Goal: Navigation & Orientation: Find specific page/section

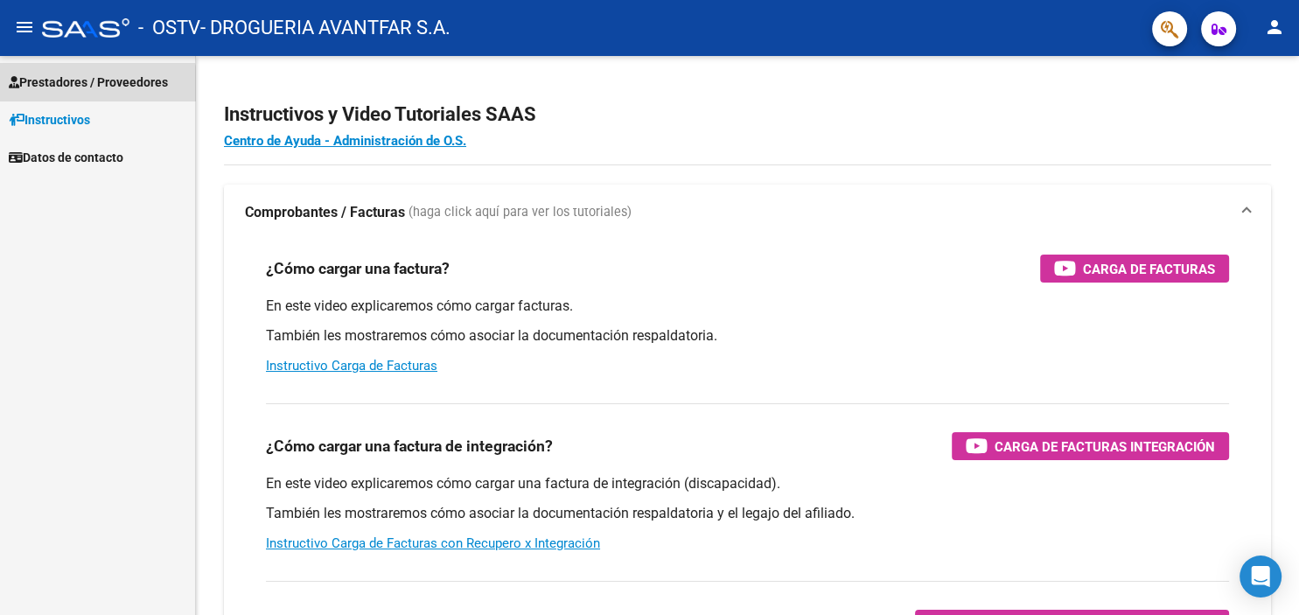
click at [91, 86] on span "Prestadores / Proveedores" at bounding box center [88, 82] width 159 height 19
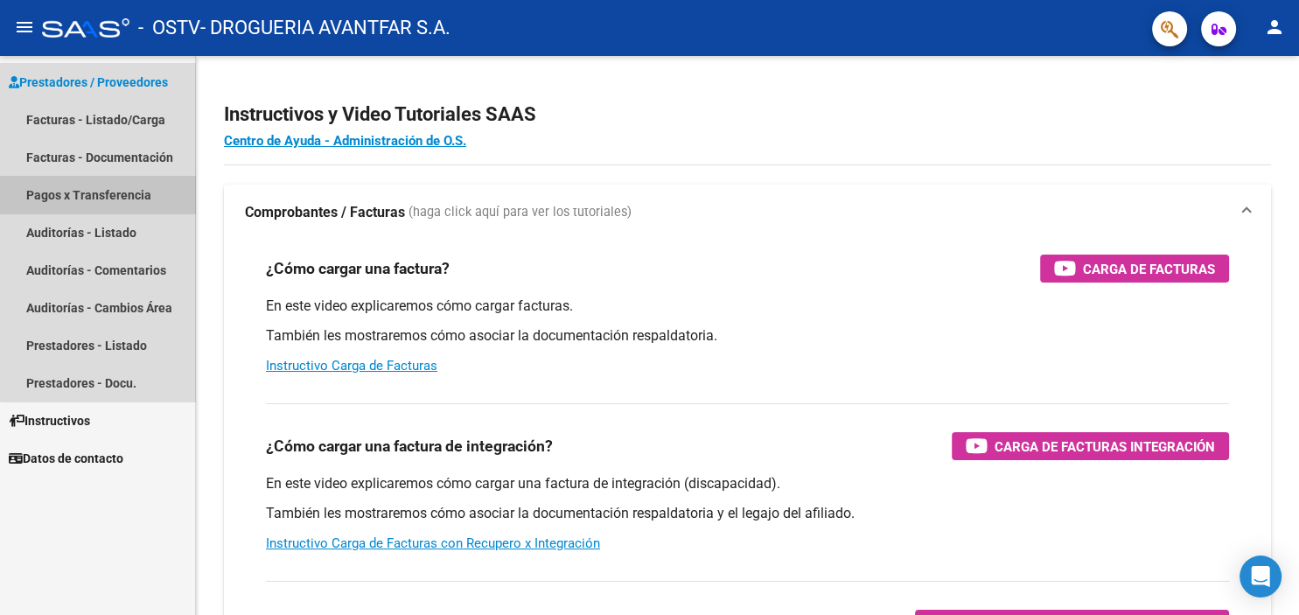
click at [99, 187] on link "Pagos x Transferencia" at bounding box center [97, 195] width 195 height 38
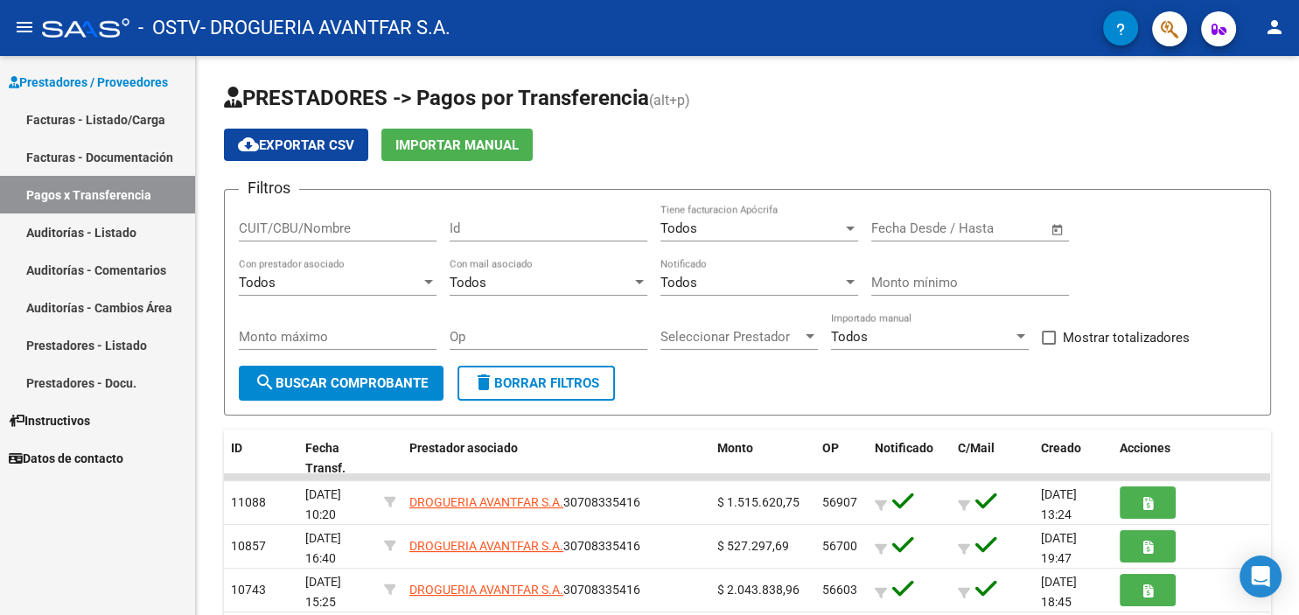
click at [1274, 25] on mat-icon "person" at bounding box center [1274, 27] width 21 height 21
click at [90, 157] on div at bounding box center [649, 307] width 1299 height 615
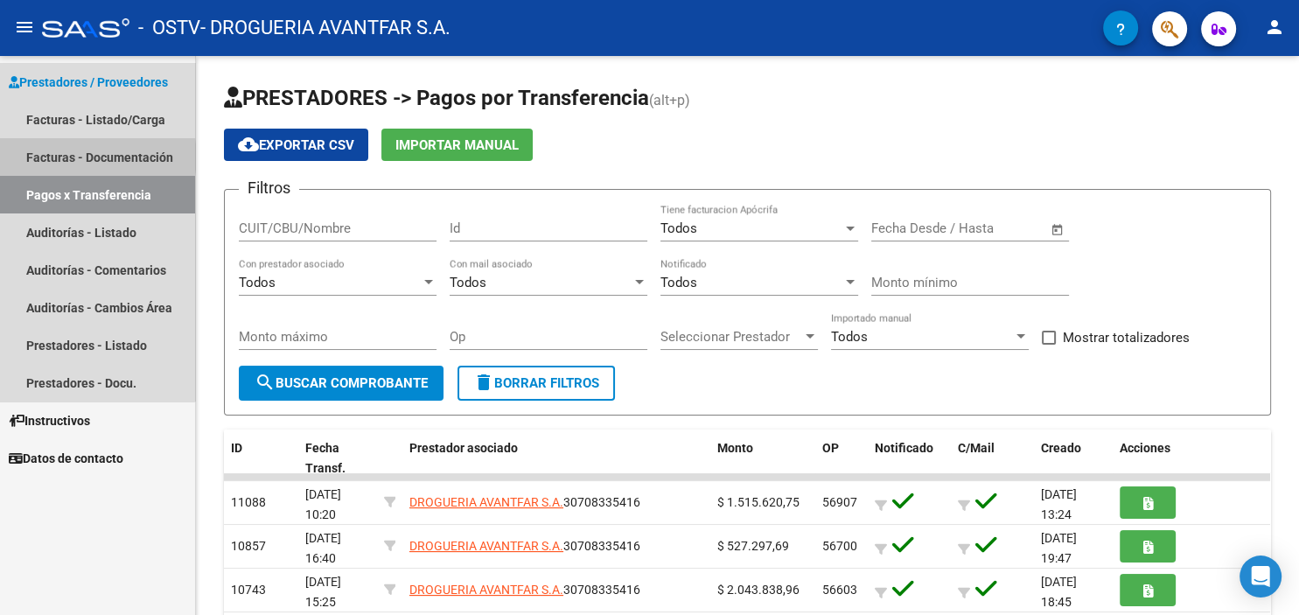
click at [90, 157] on link "Facturas - Documentación" at bounding box center [97, 157] width 195 height 38
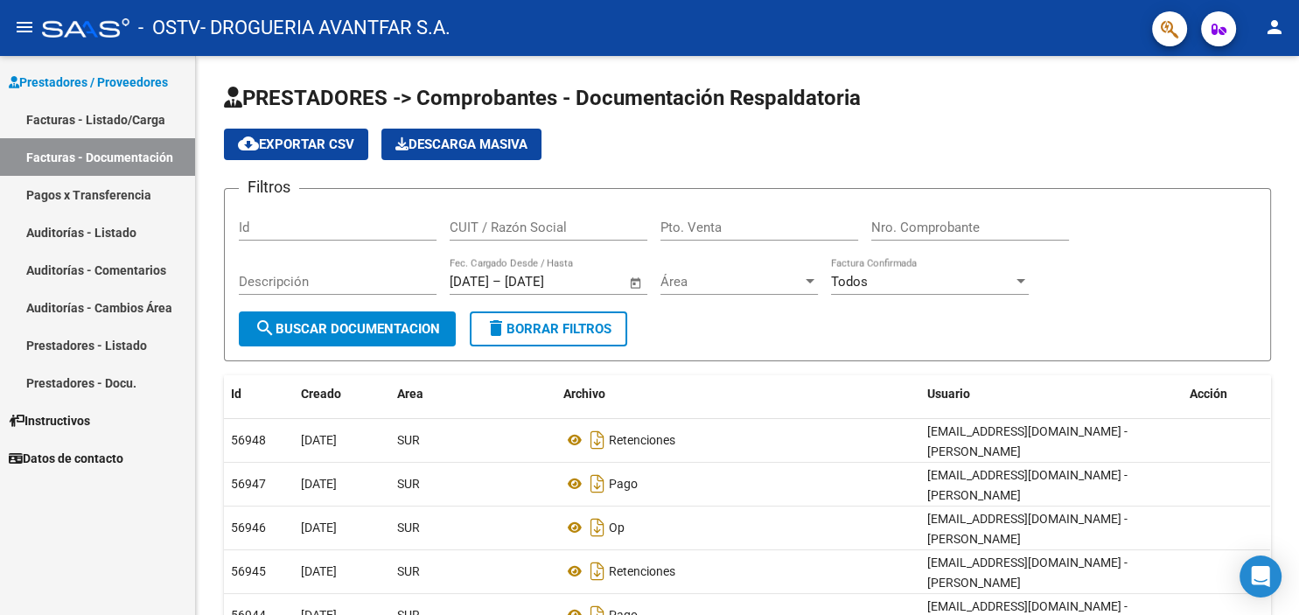
click at [115, 233] on link "Auditorías - Listado" at bounding box center [97, 232] width 195 height 38
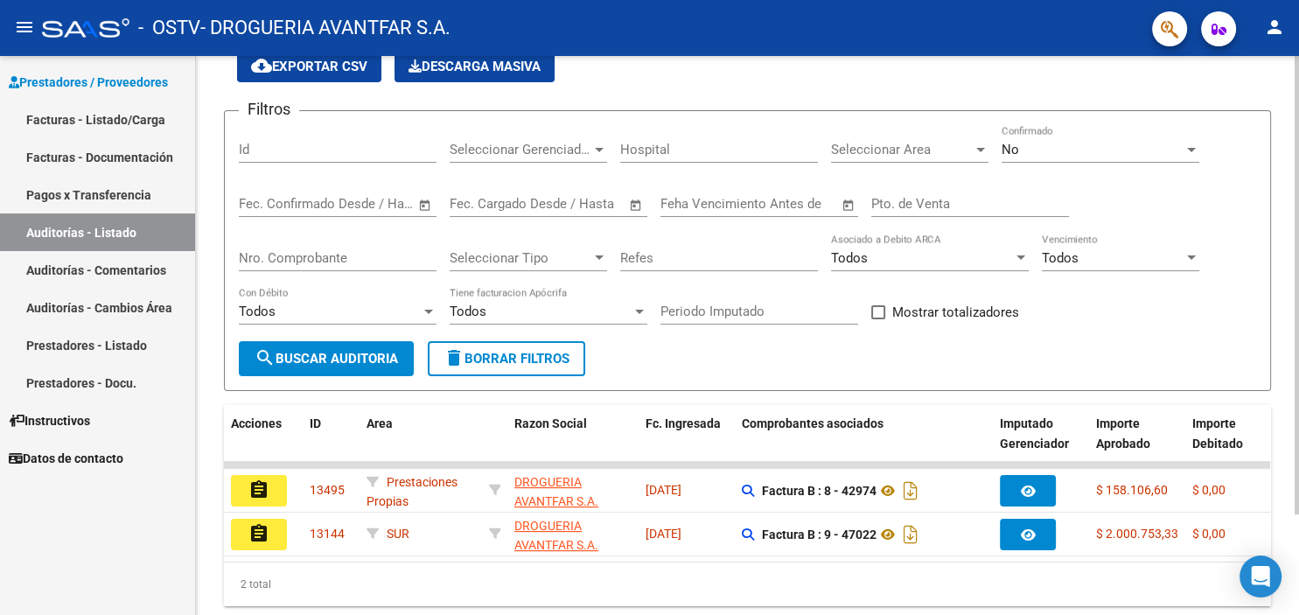
scroll to position [122, 0]
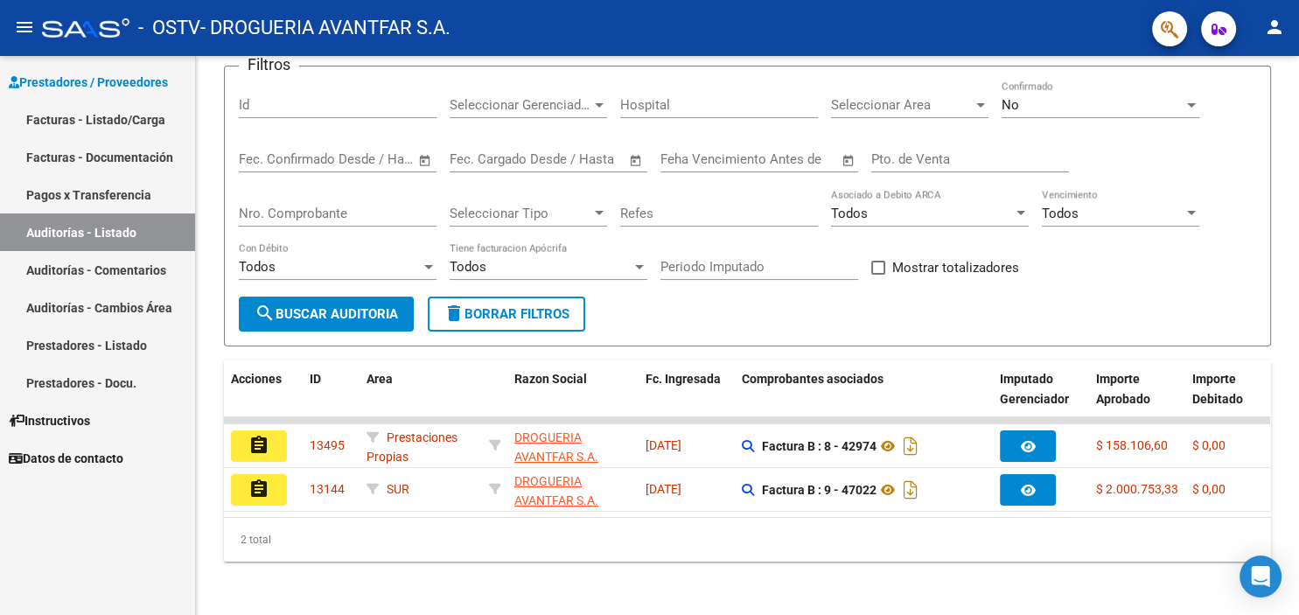
click at [112, 154] on link "Facturas - Documentación" at bounding box center [97, 157] width 195 height 38
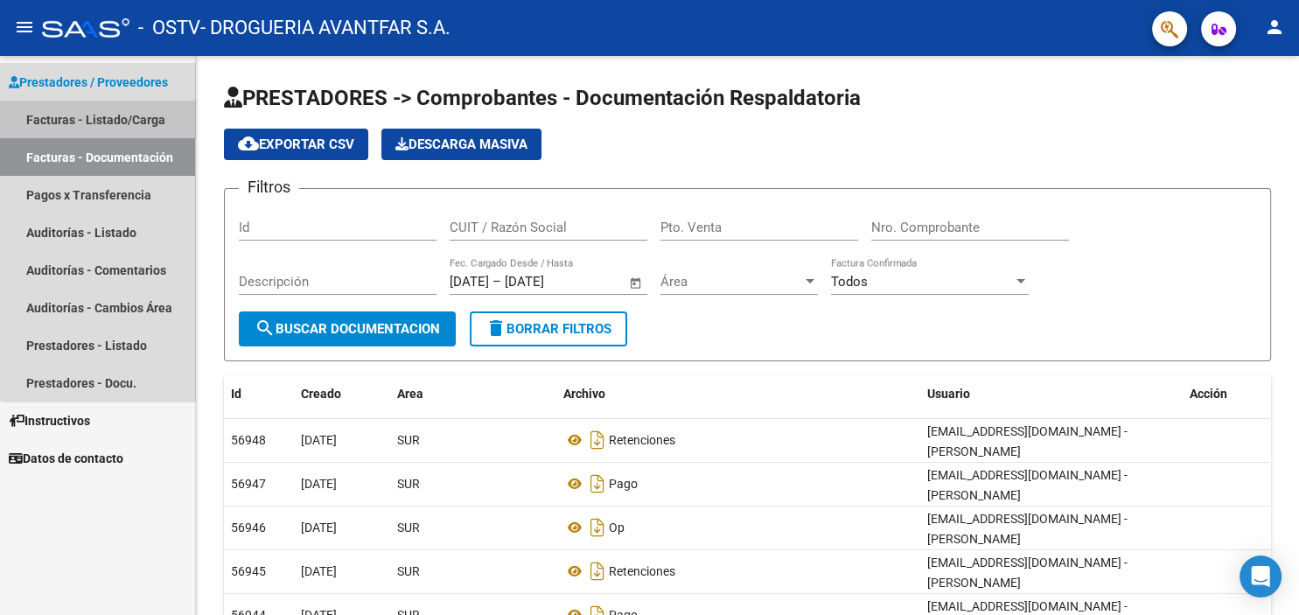
click at [122, 122] on link "Facturas - Listado/Carga" at bounding box center [97, 120] width 195 height 38
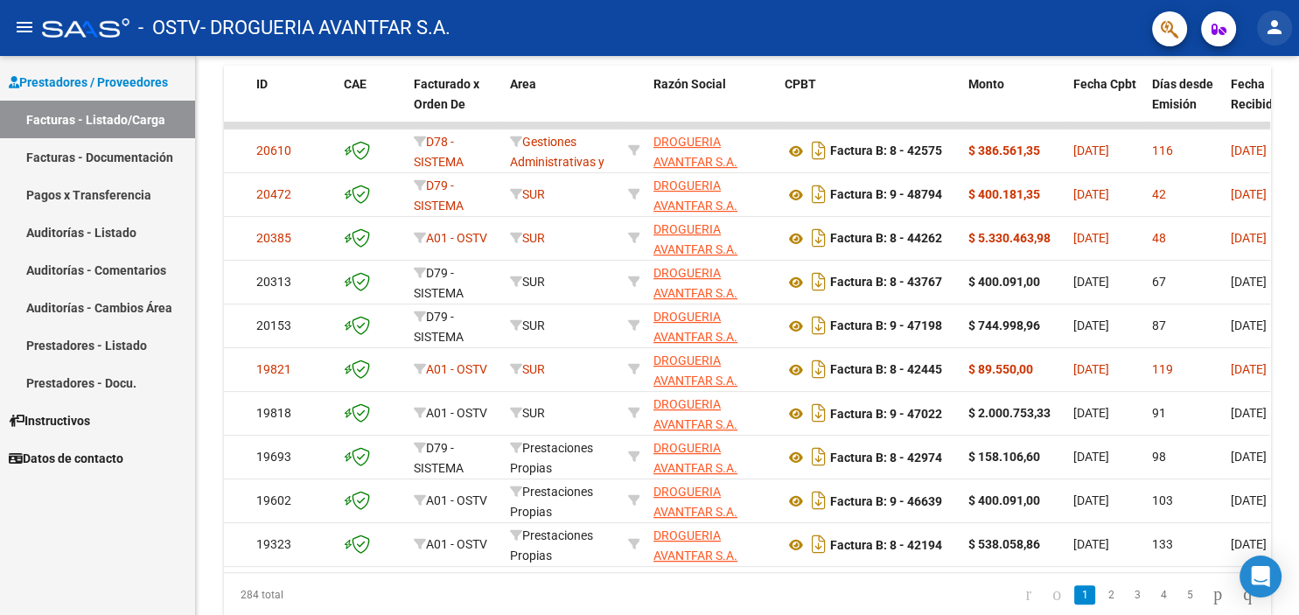
click at [1272, 31] on mat-icon "person" at bounding box center [1274, 27] width 21 height 21
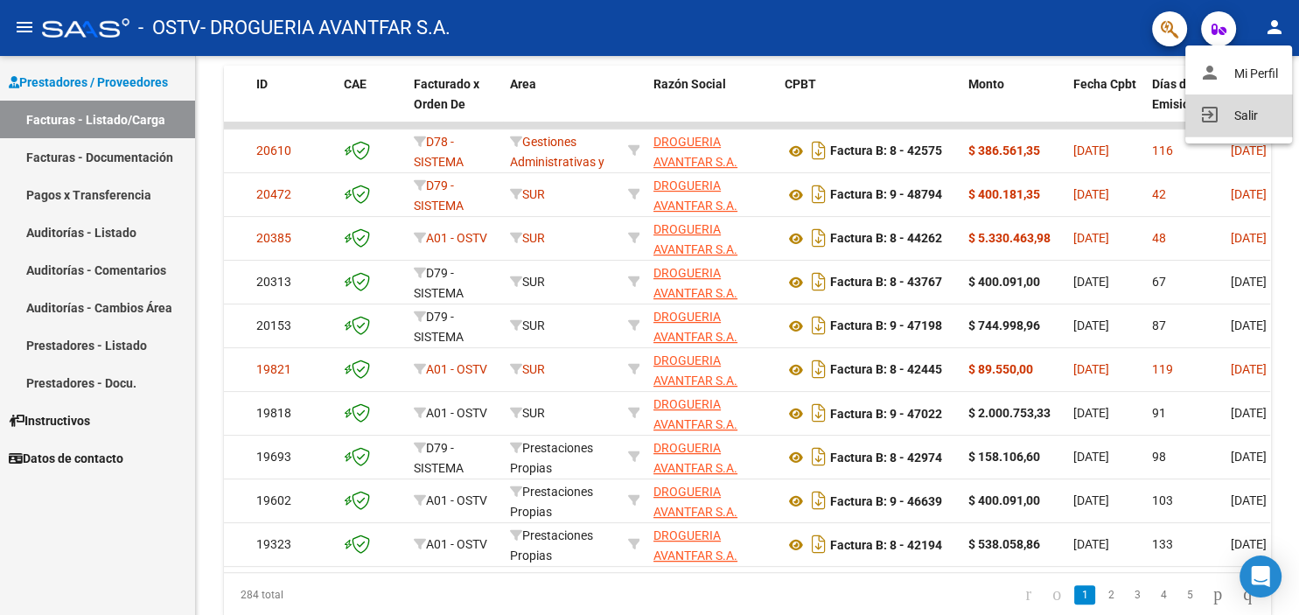
click at [1257, 111] on button "exit_to_app Salir" at bounding box center [1238, 115] width 107 height 42
